Goal: Information Seeking & Learning: Learn about a topic

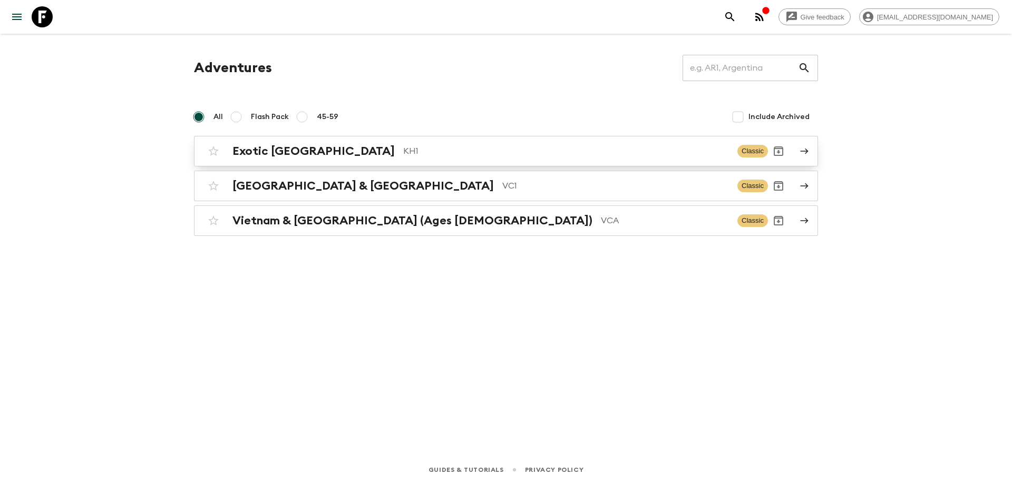
click at [358, 160] on div "Exotic [GEOGRAPHIC_DATA] KH1 Classic" at bounding box center [485, 151] width 565 height 21
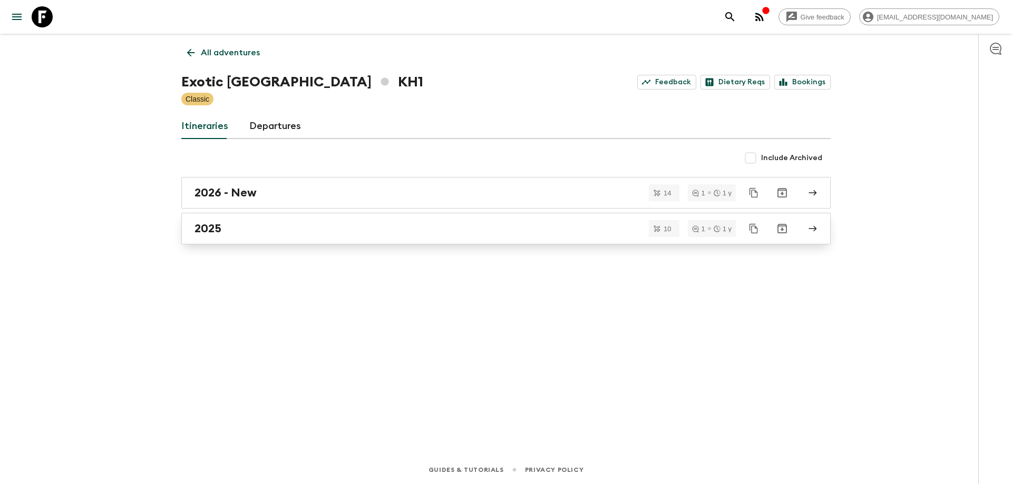
click at [305, 234] on div "2025" at bounding box center [495, 229] width 603 height 14
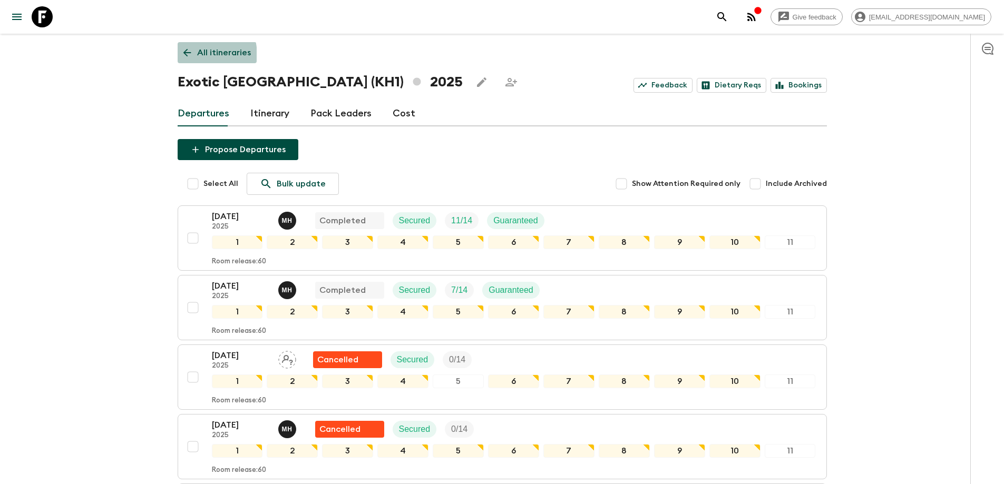
click at [183, 56] on icon at bounding box center [187, 53] width 12 height 12
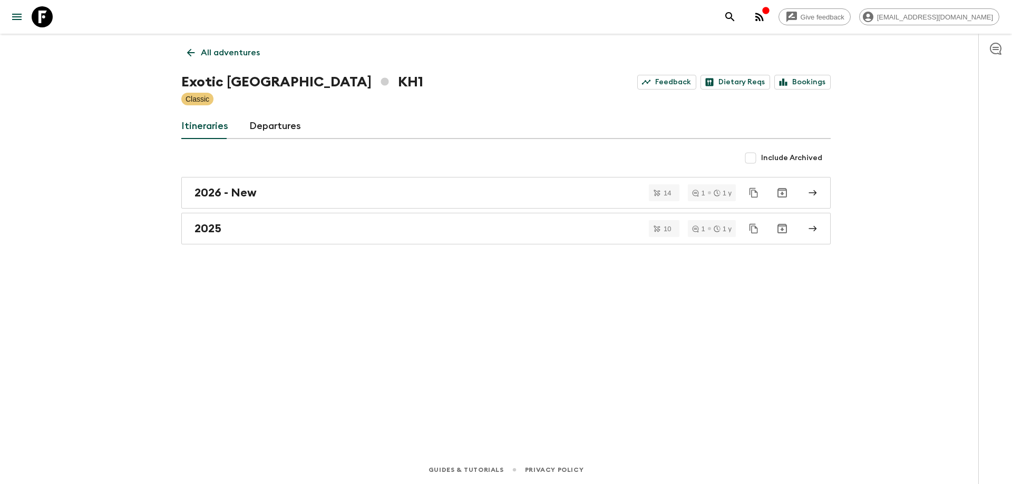
click at [194, 43] on link "All adventures" at bounding box center [223, 52] width 84 height 21
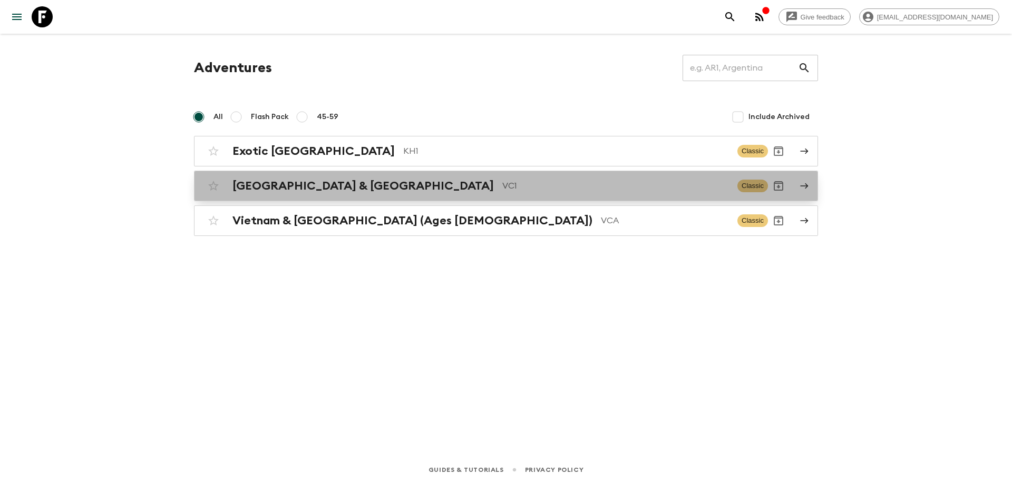
click at [317, 187] on h2 "[GEOGRAPHIC_DATA] & [GEOGRAPHIC_DATA]" at bounding box center [362, 186] width 261 height 14
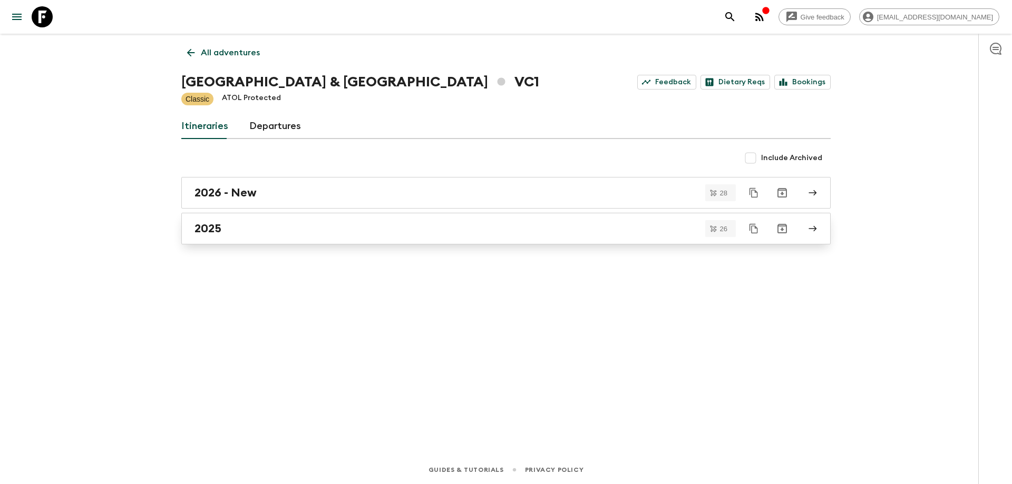
click at [365, 226] on div "2025" at bounding box center [495, 229] width 603 height 14
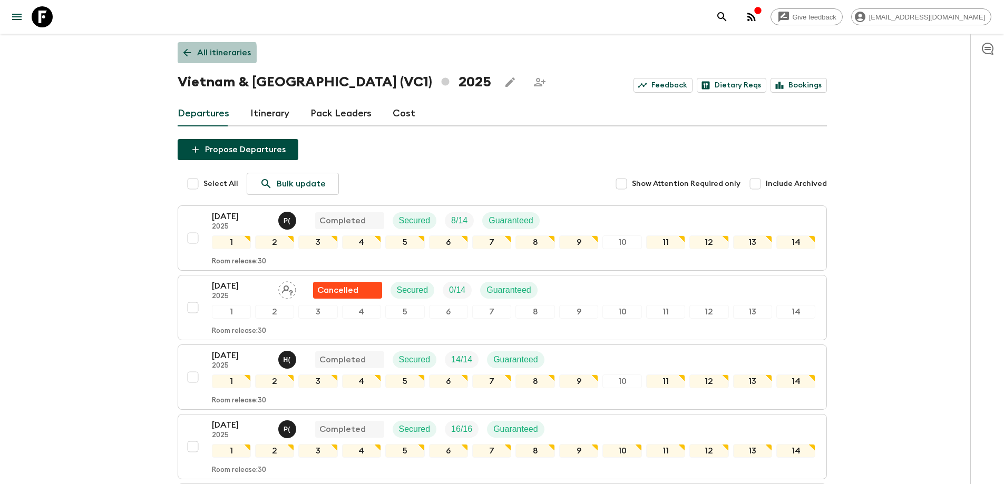
click at [184, 55] on icon at bounding box center [187, 53] width 12 height 12
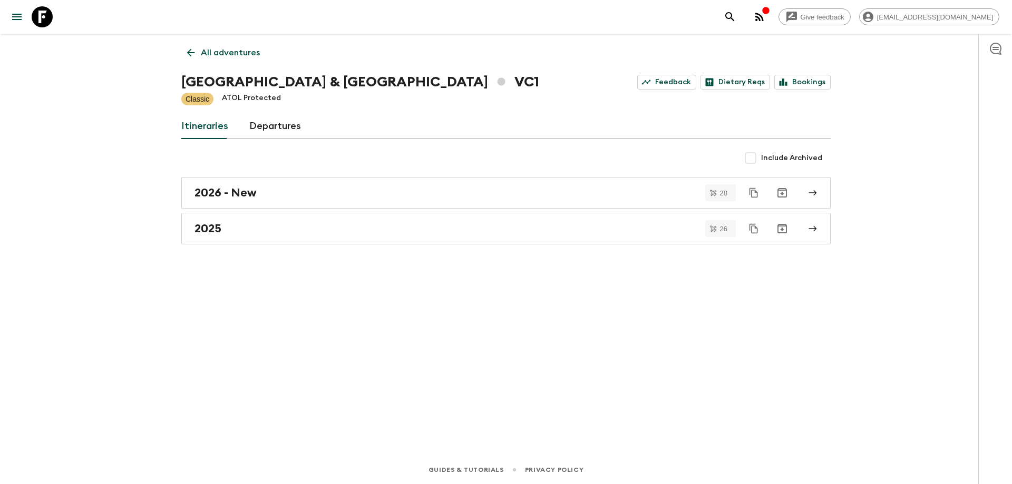
click at [184, 55] on link "All adventures" at bounding box center [223, 52] width 84 height 21
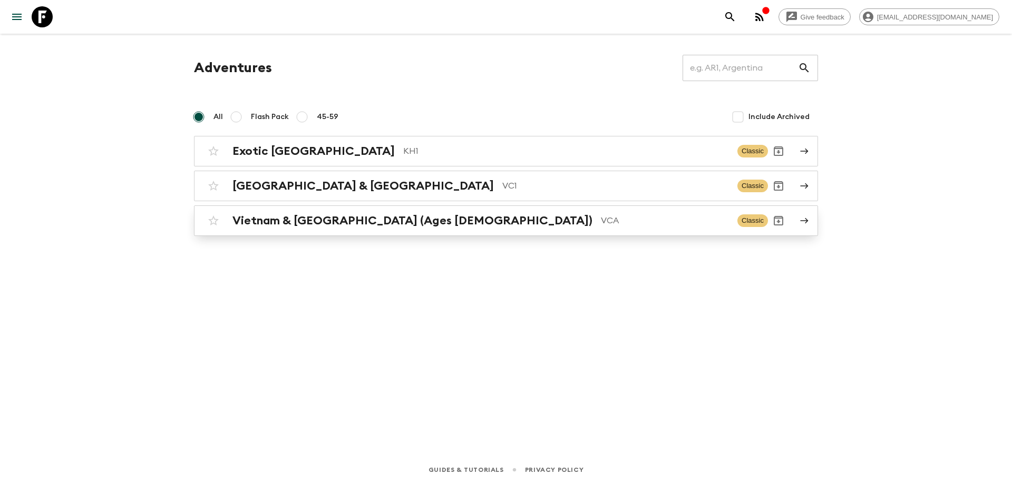
click at [321, 227] on h2 "Vietnam & [GEOGRAPHIC_DATA] (Ages [DEMOGRAPHIC_DATA])" at bounding box center [412, 221] width 360 height 14
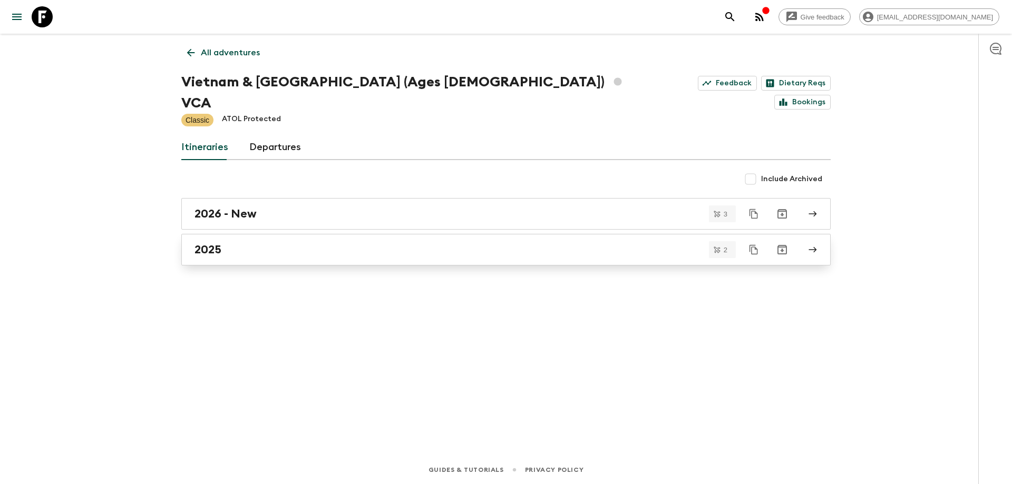
click at [301, 243] on div "2025" at bounding box center [495, 250] width 603 height 14
